Goal: Book appointment/travel/reservation

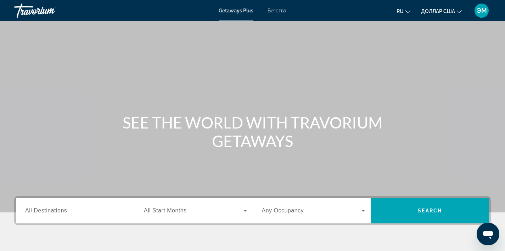
click at [243, 211] on icon "Виджет поиска" at bounding box center [245, 211] width 9 height 9
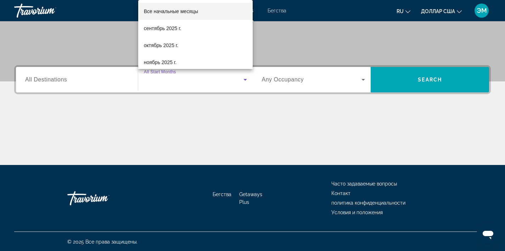
scroll to position [132, 0]
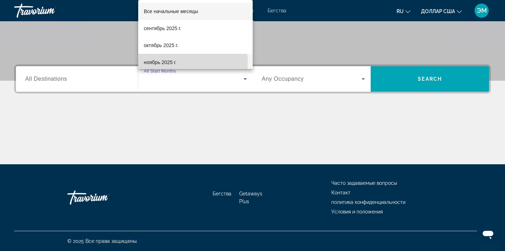
click at [174, 63] on font "ноябрь 2025 г." at bounding box center [160, 63] width 33 height 6
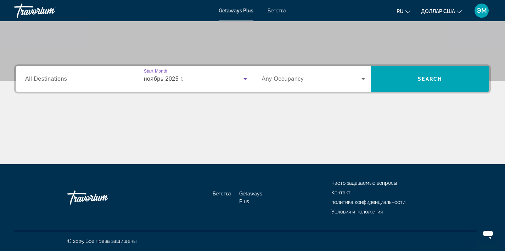
click at [102, 84] on div "Виджет поиска" at bounding box center [77, 79] width 104 height 20
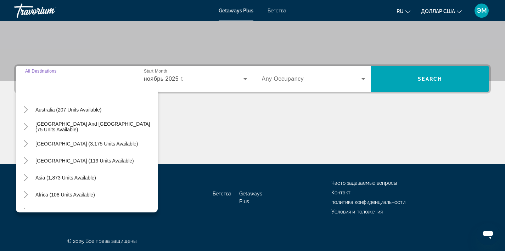
scroll to position [115, 0]
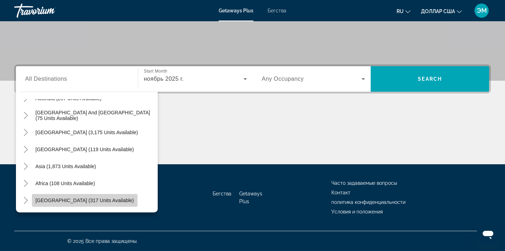
click at [88, 196] on span "Виджет поиска" at bounding box center [85, 200] width 106 height 17
type input "**********"
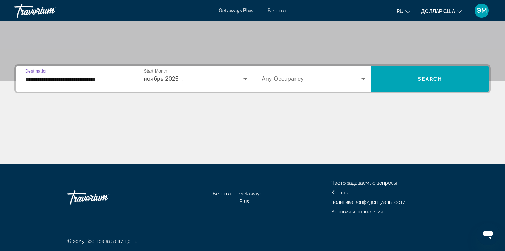
click at [360, 78] on icon "Виджет поиска" at bounding box center [363, 79] width 9 height 9
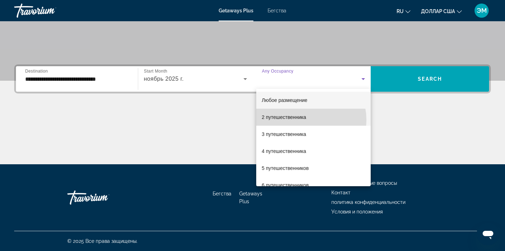
click at [301, 120] on span "2 путешественника" at bounding box center [284, 117] width 44 height 9
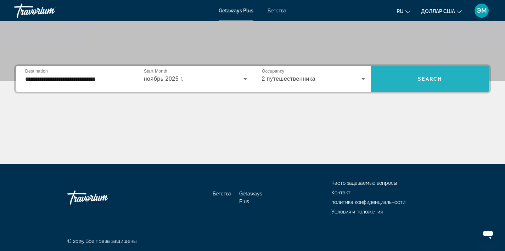
click at [439, 79] on span "Search" at bounding box center [430, 79] width 24 height 6
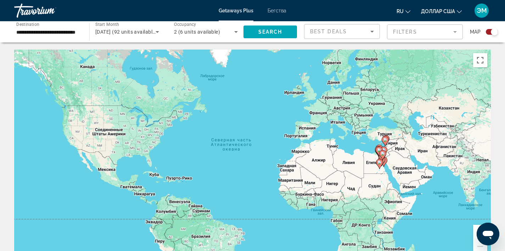
click at [385, 139] on image "Основное содержание" at bounding box center [385, 140] width 4 height 4
